Goal: Transaction & Acquisition: Purchase product/service

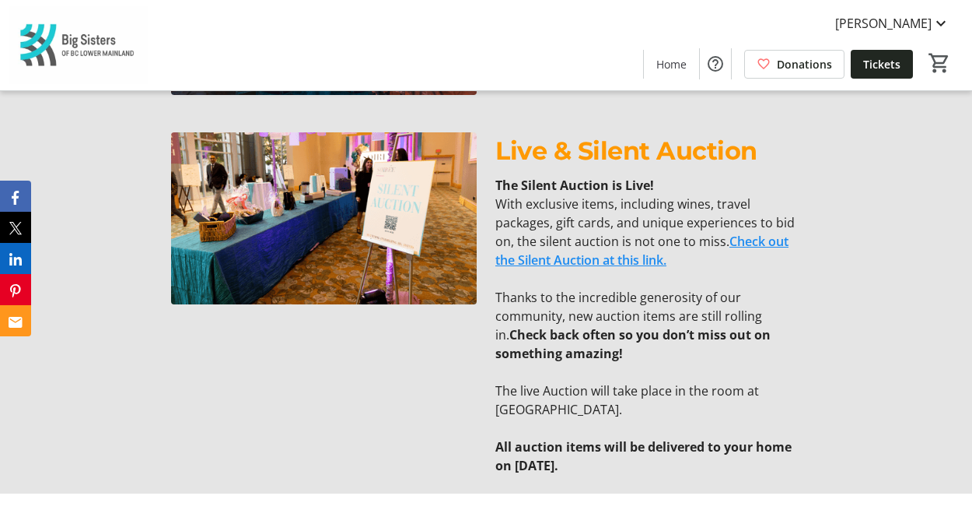
scroll to position [1010, 0]
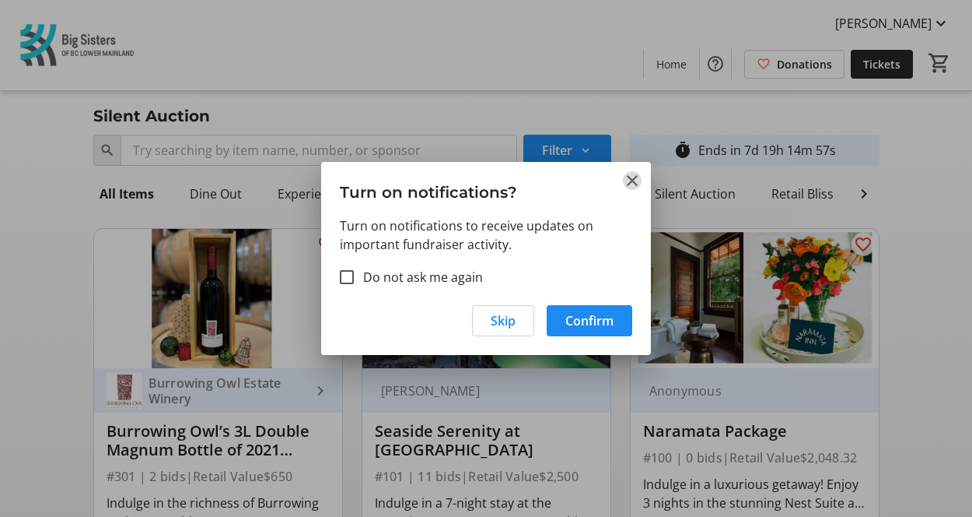
click at [636, 177] on mat-icon "Close" at bounding box center [632, 180] width 19 height 19
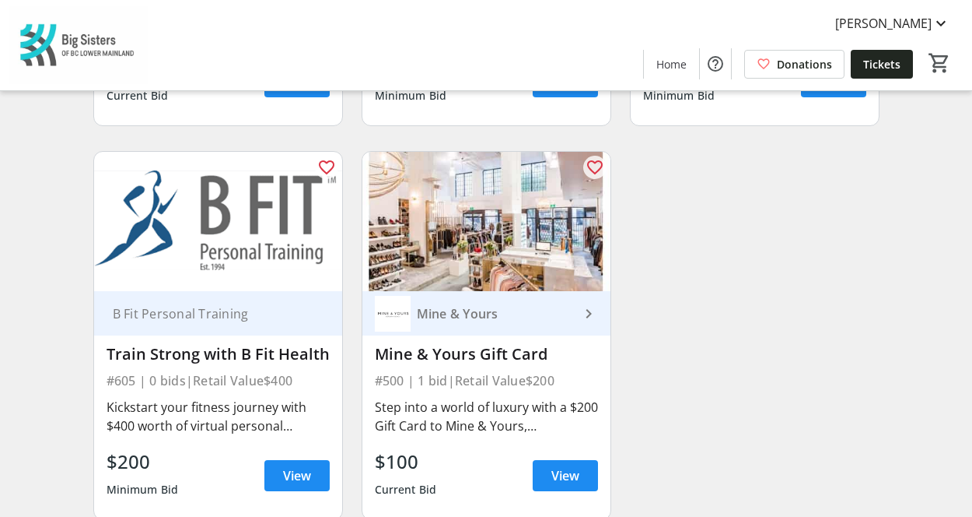
scroll to position [6680, 0]
